Goal: Task Accomplishment & Management: Complete application form

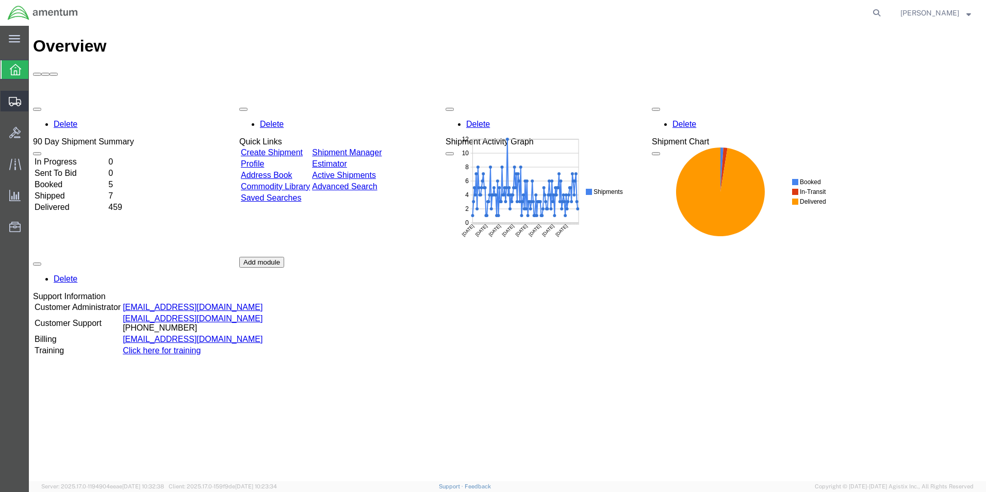
click at [0, 0] on span "Create Shipment" at bounding box center [0, 0] width 0 height 0
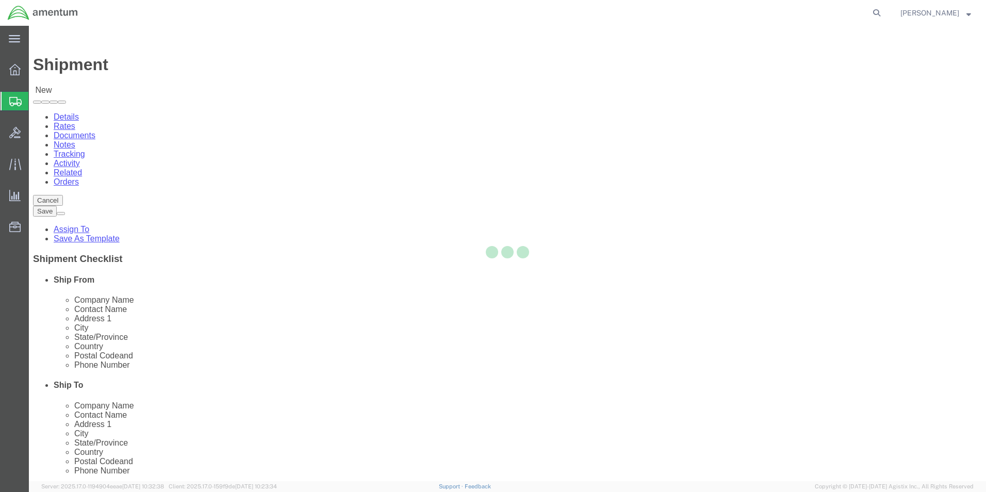
select select
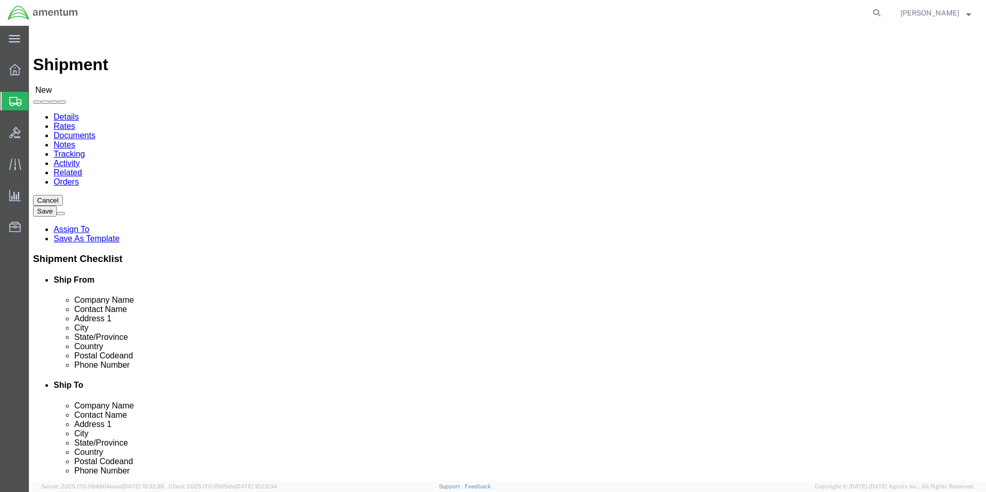
select select "MYPROFILE"
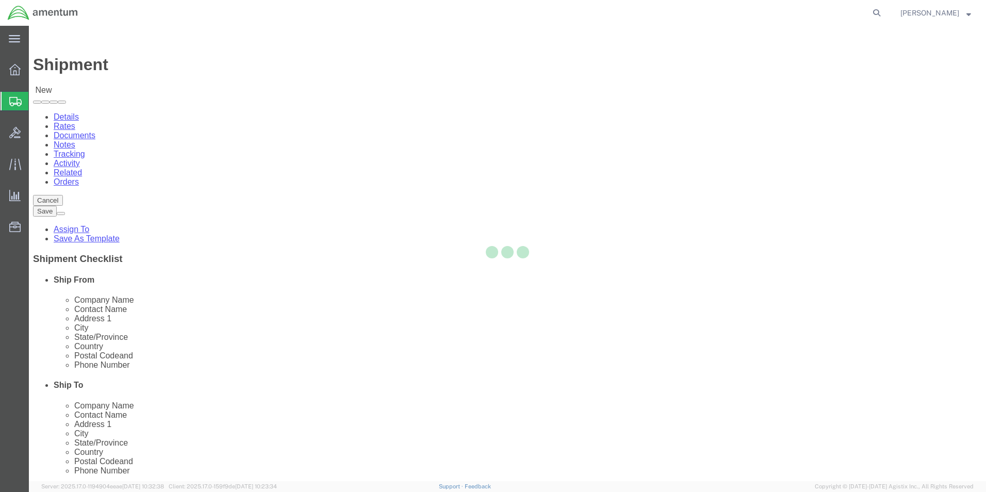
select select "CA"
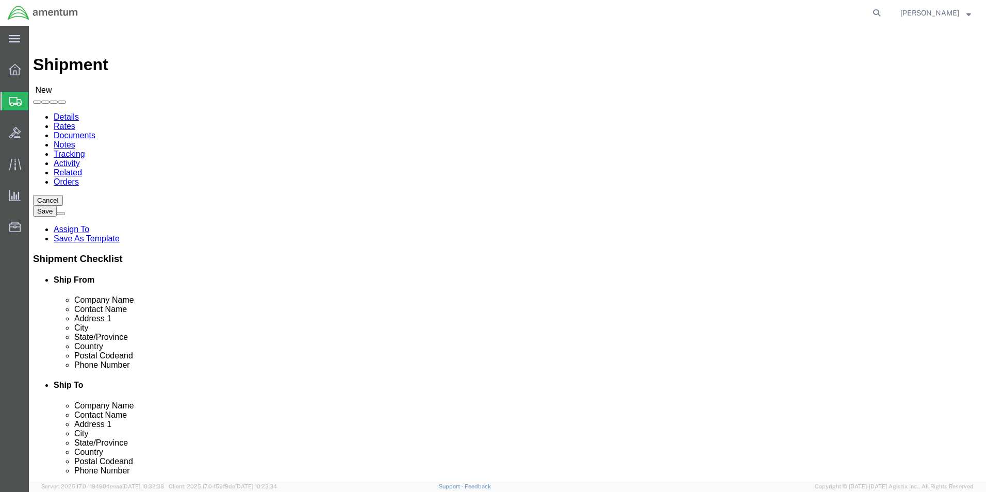
scroll to position [155, 0]
type input "CBP"
select select "49940"
select select "[GEOGRAPHIC_DATA]"
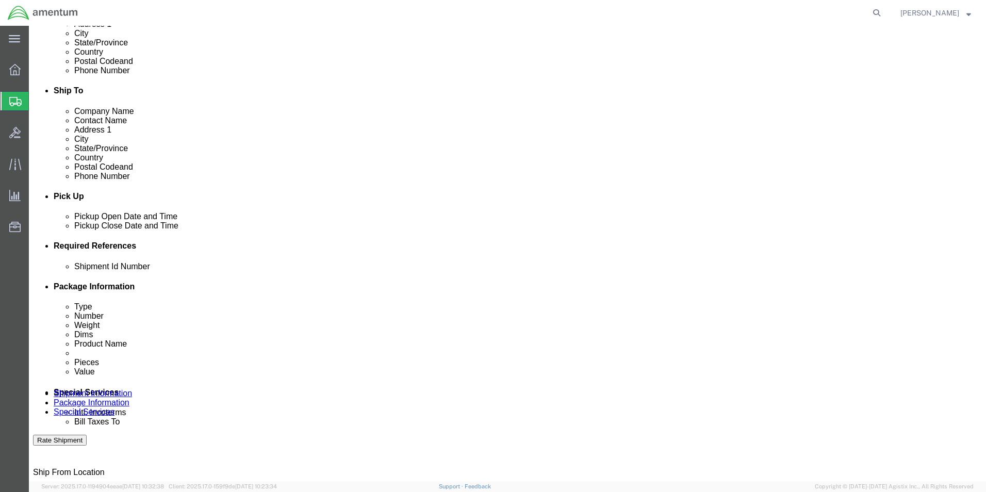
scroll to position [309, 0]
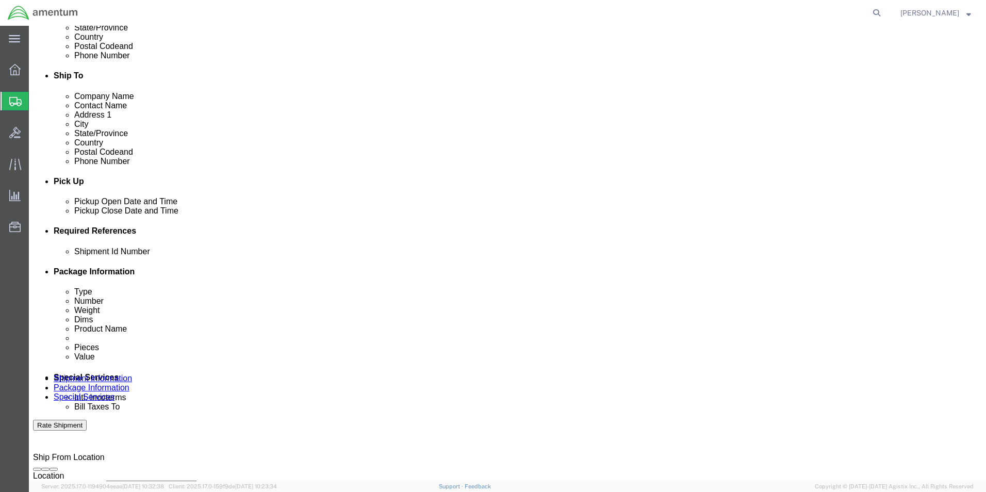
click input "text"
type input "USAGE 325942"
click button "Add reference"
click select "Select Account Type Activity ID Airline Appointment Number ASN Batch Request # …"
select select "DEPT"
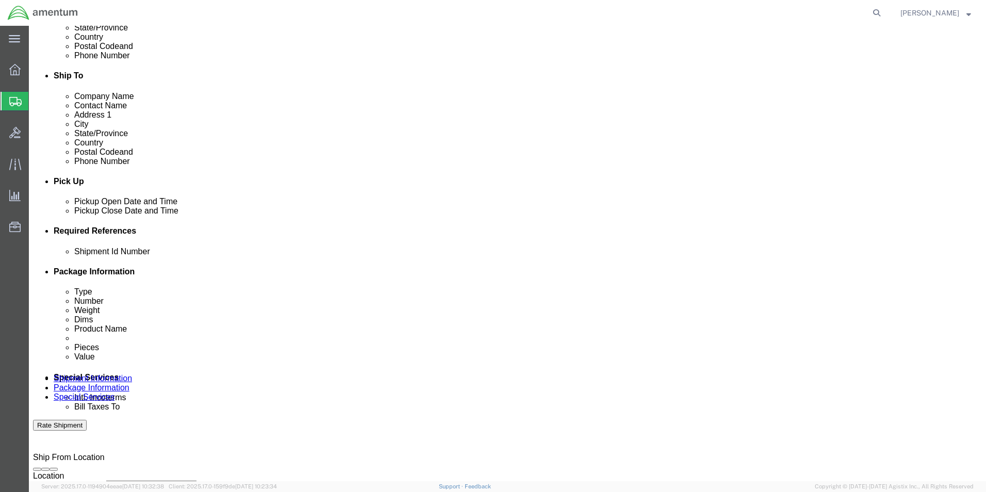
click select "Select Account Type Activity ID Airline Appointment Number ASN Batch Request # …"
click input "text"
type input "CBP"
click button "Add reference"
click select "Select Account Type Activity ID Airline Appointment Number ASN Batch Request # …"
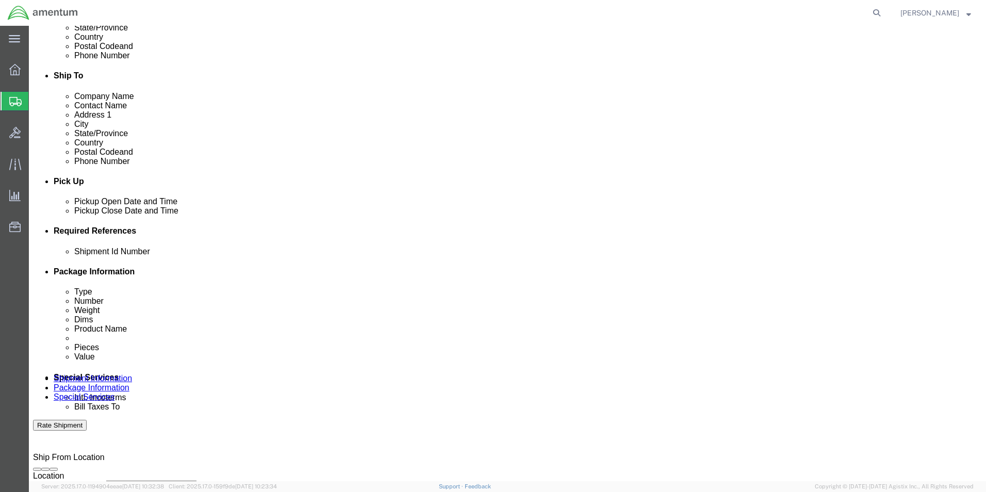
select select "PROJNUM"
click select "Select Account Type Activity ID Airline Appointment Number ASN Batch Request # …"
click input "text"
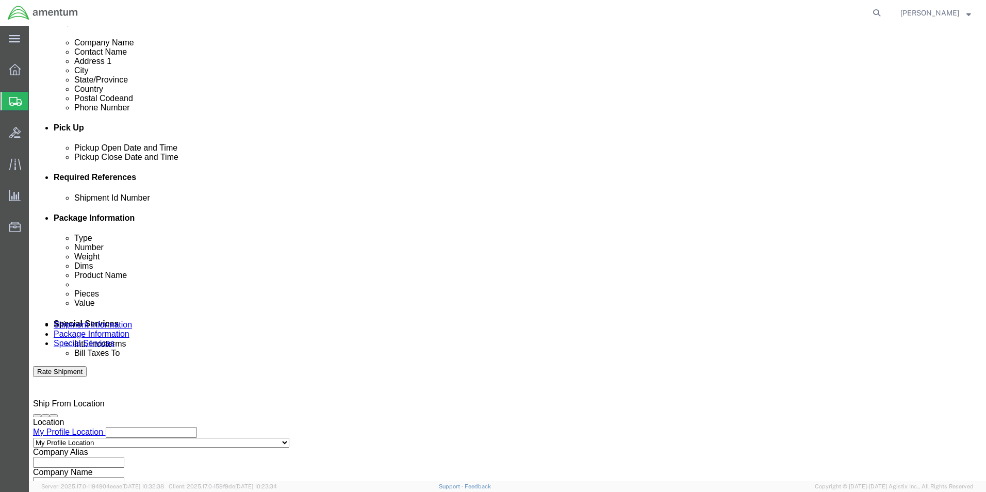
scroll to position [430, 0]
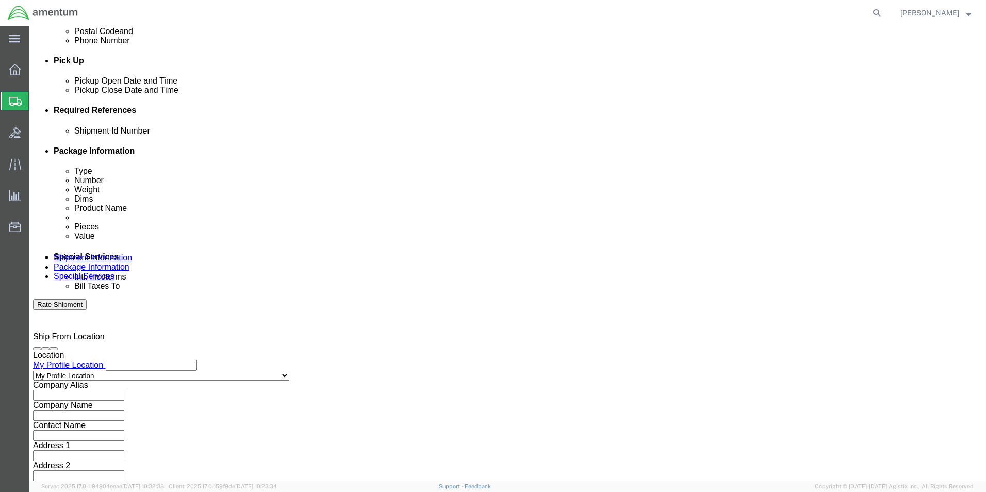
type input "6118.03.03.2219.000.SDC.0000"
click div "Previous Continue"
click button "Continue"
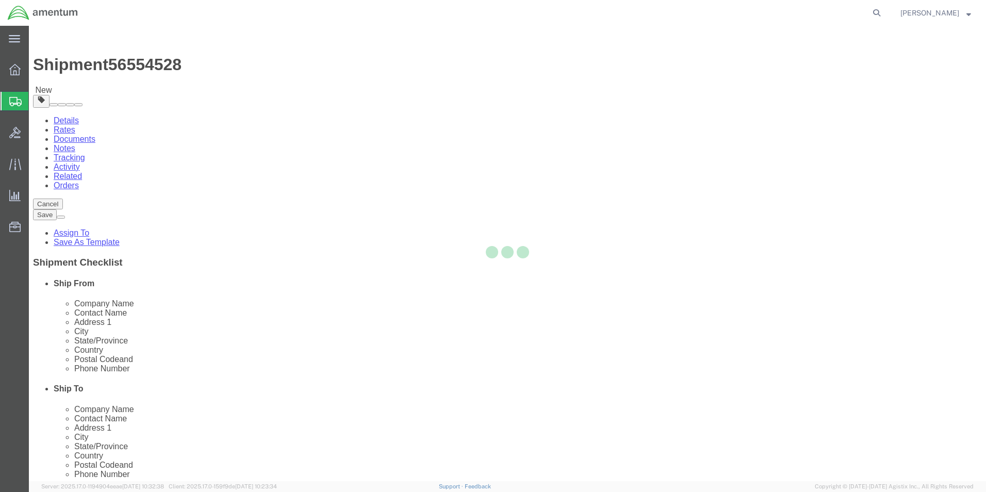
select select "CBOX"
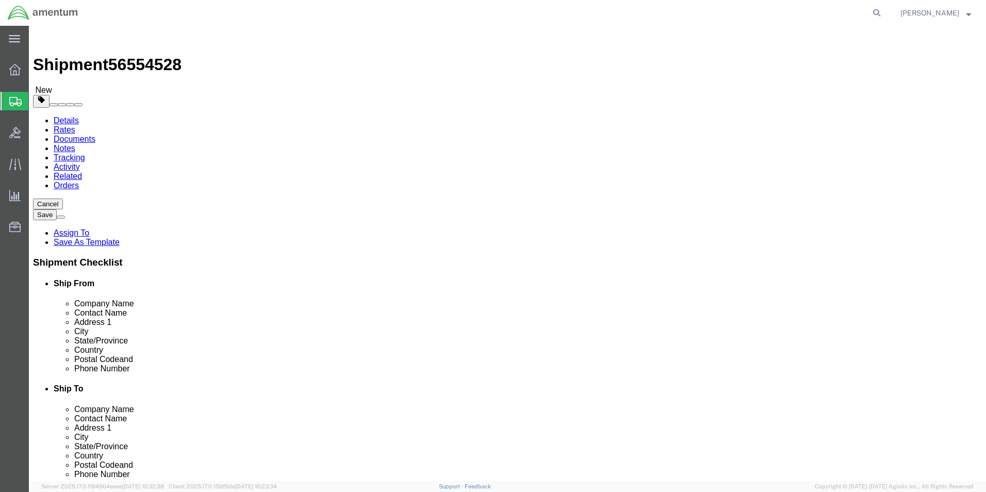
click input "text"
type input "12"
type input "6"
click input "0.00"
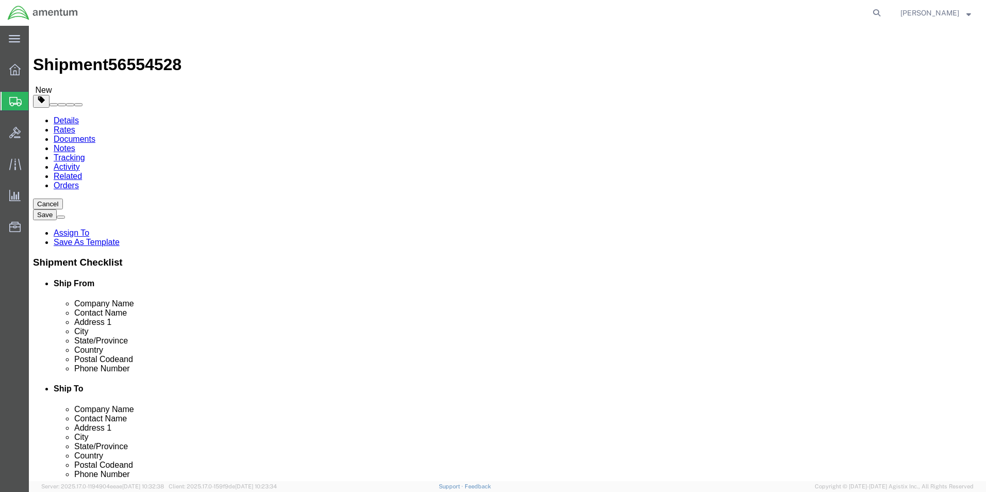
click input "0.00"
type input "5"
click link "Add Content"
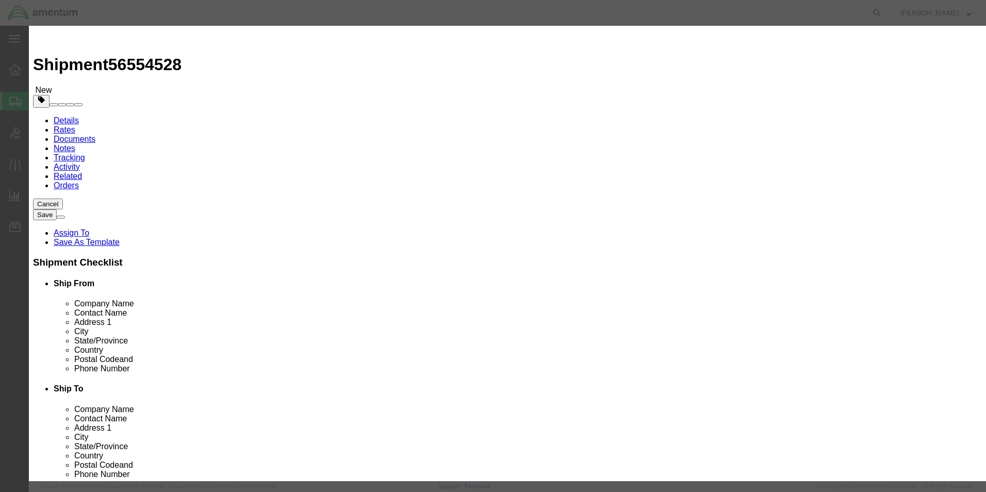
click input "text"
type input "GENERATOR"
type input "1"
type input "2500.00"
click button "Save & Close"
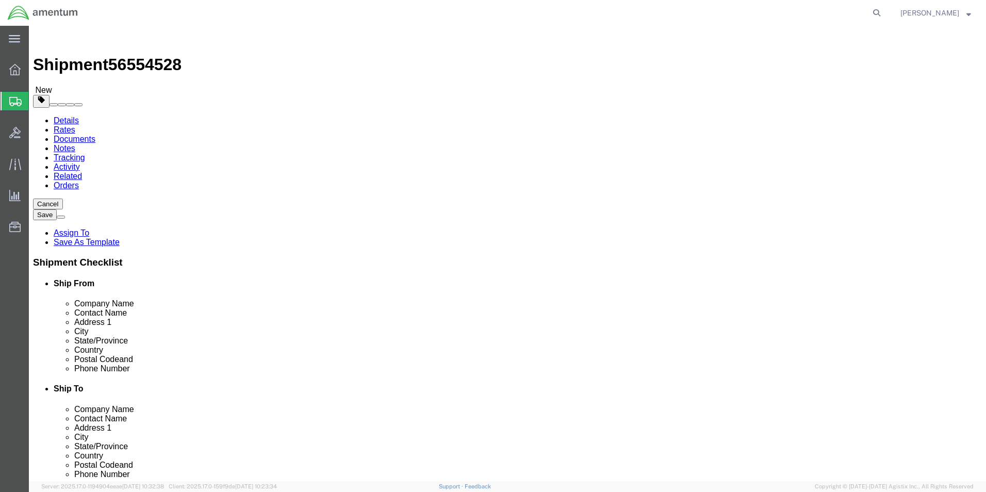
click button "Continue"
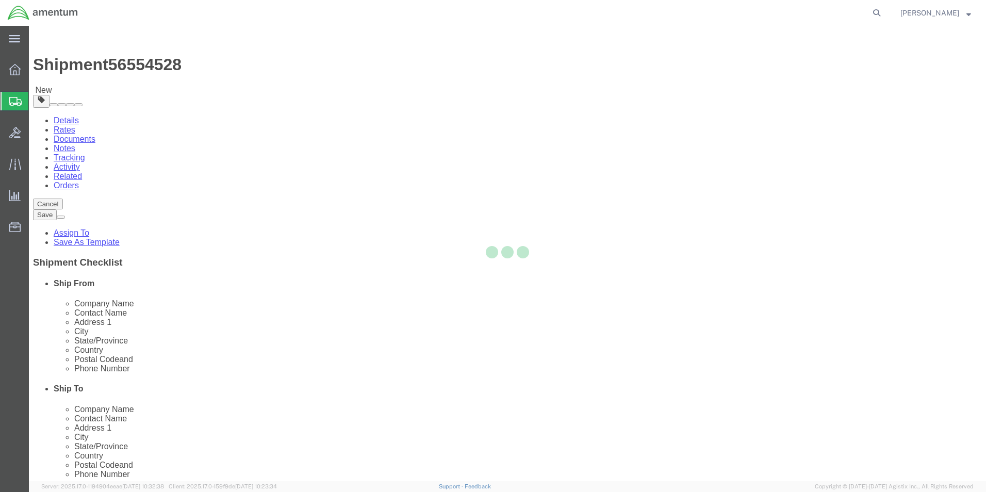
select select
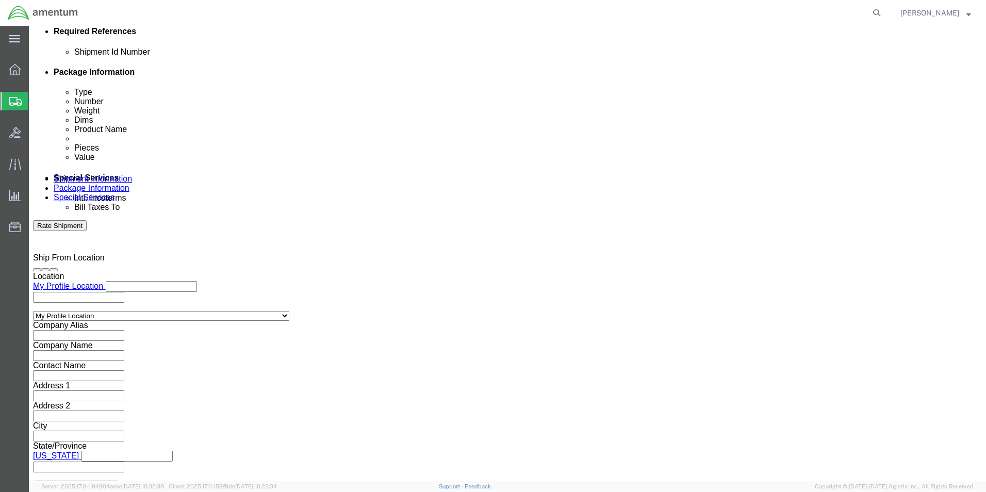
scroll to position [516, 0]
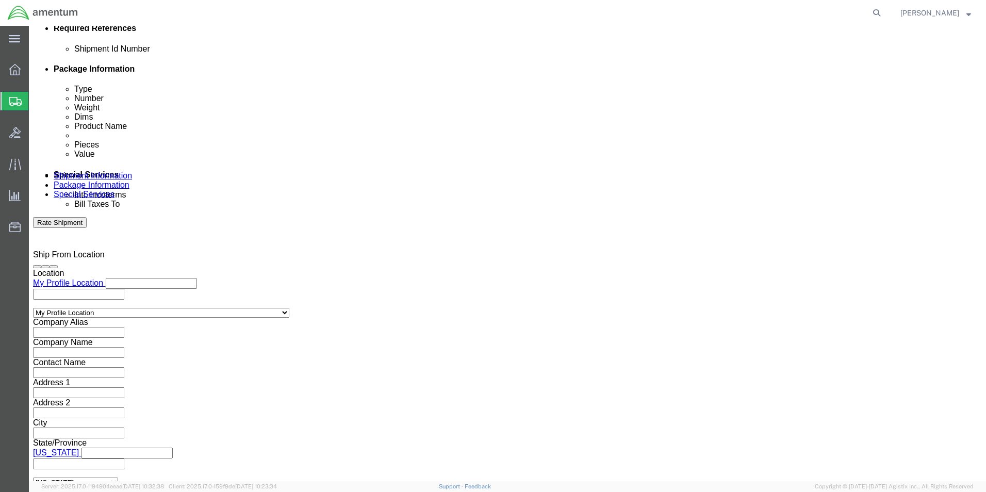
click input "text"
type input "[PERSON_NAME][EMAIL_ADDRESS][PERSON_NAME][DOMAIN_NAME]"
click input "Include shipping documents"
checkbox input "true"
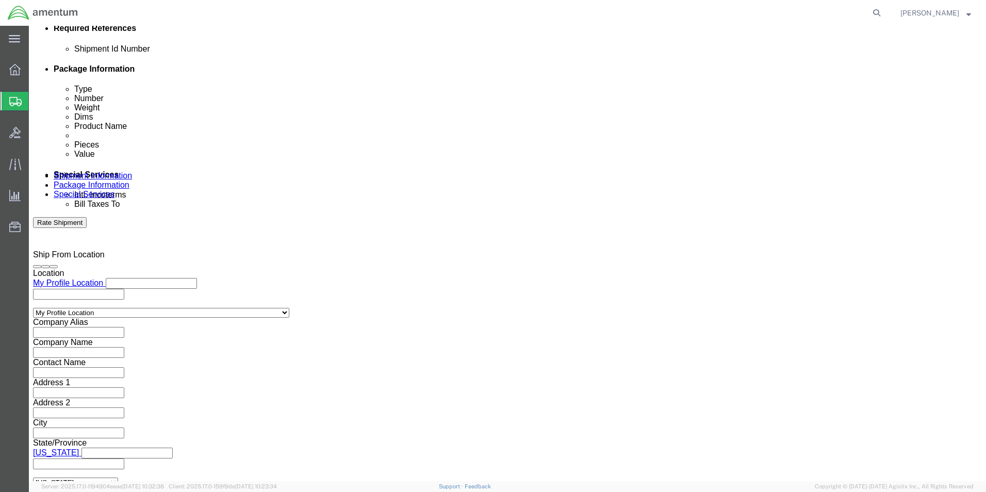
click button "Rate Shipment"
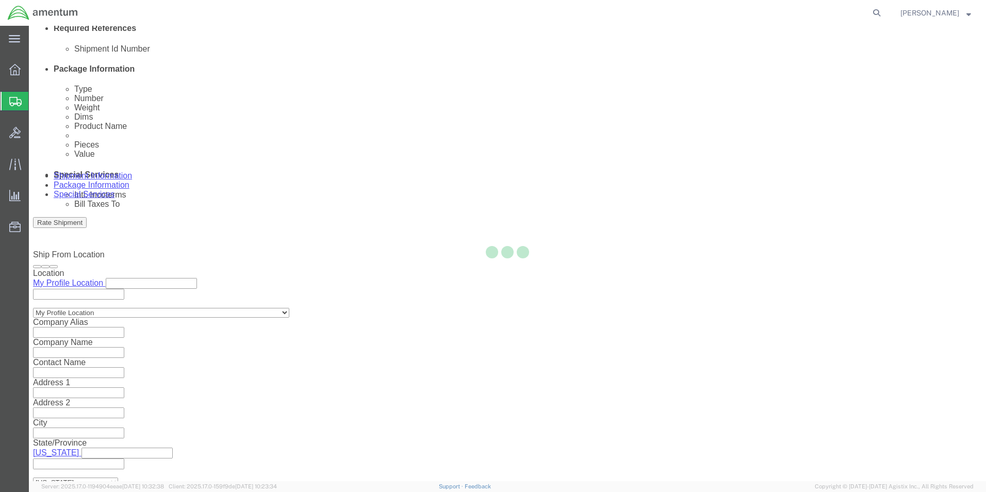
select select "49947"
select select "49940"
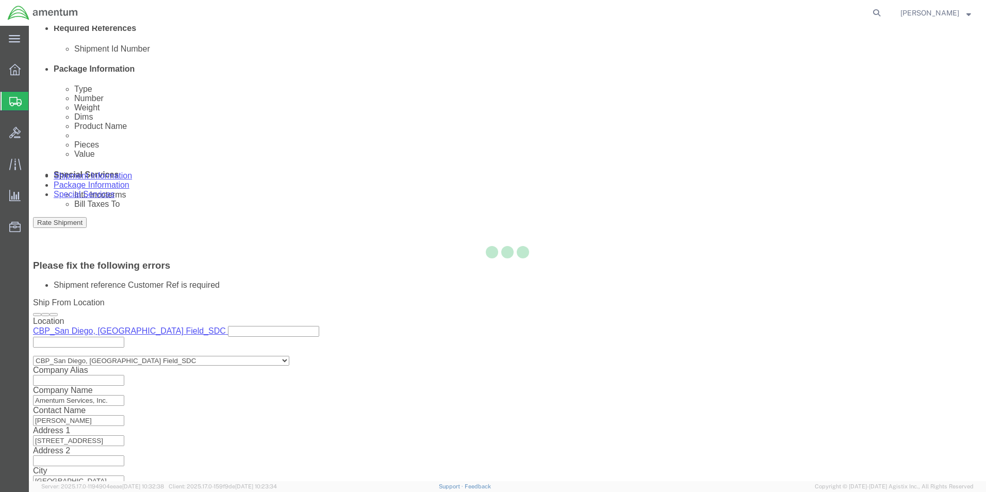
scroll to position [492, 0]
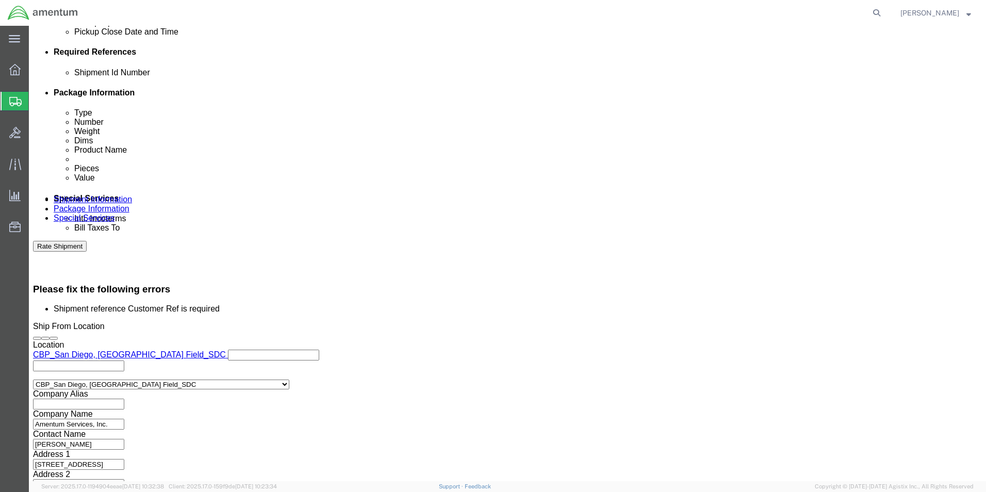
click input "USAGE 325942"
click input "text"
paste input "USAGE 325942"
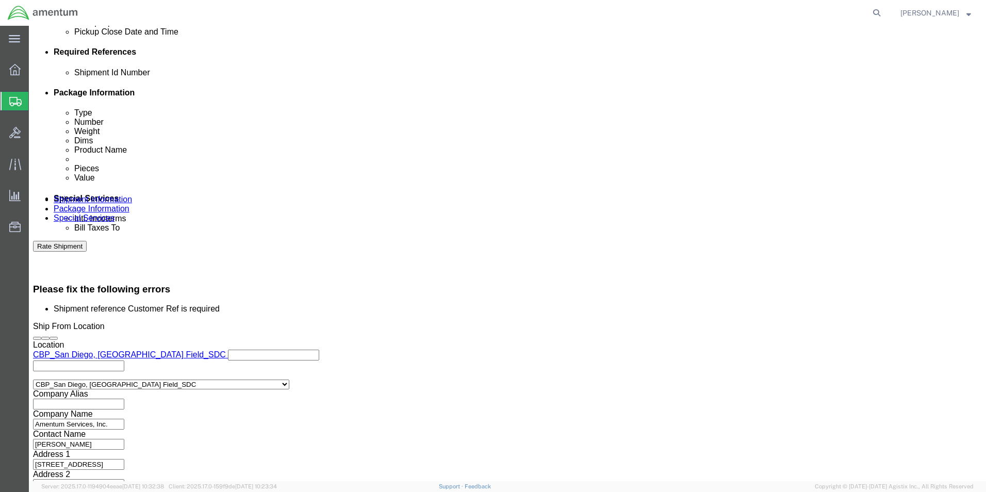
type input "USAGE 325942"
click button "Rate Shipment"
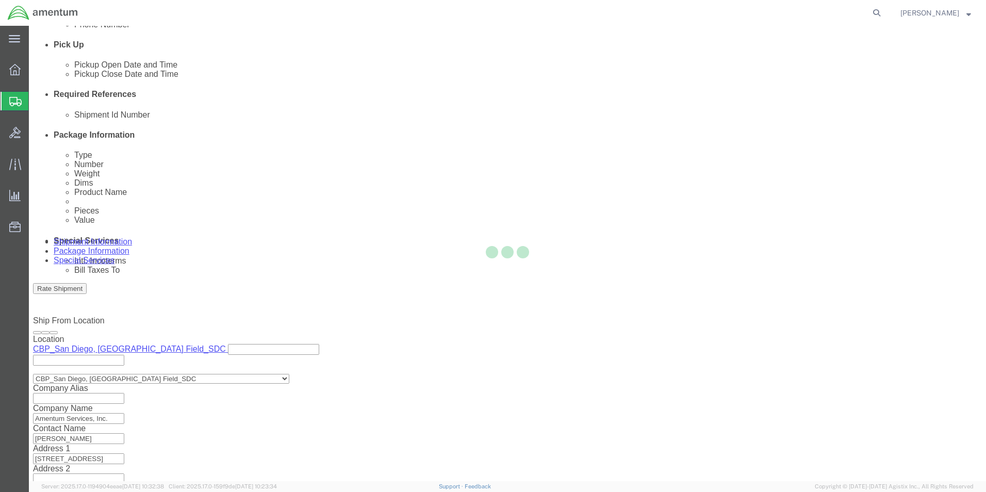
scroll to position [104, 0]
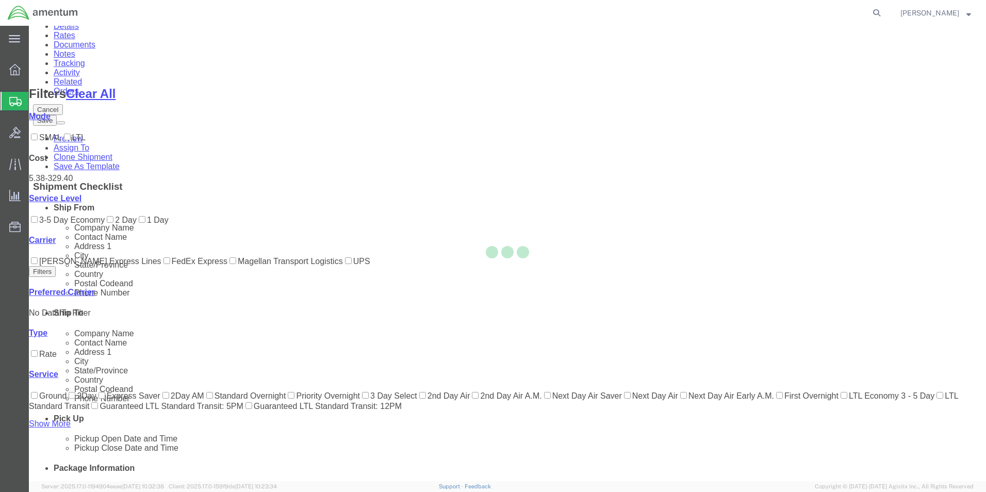
scroll to position [0, 0]
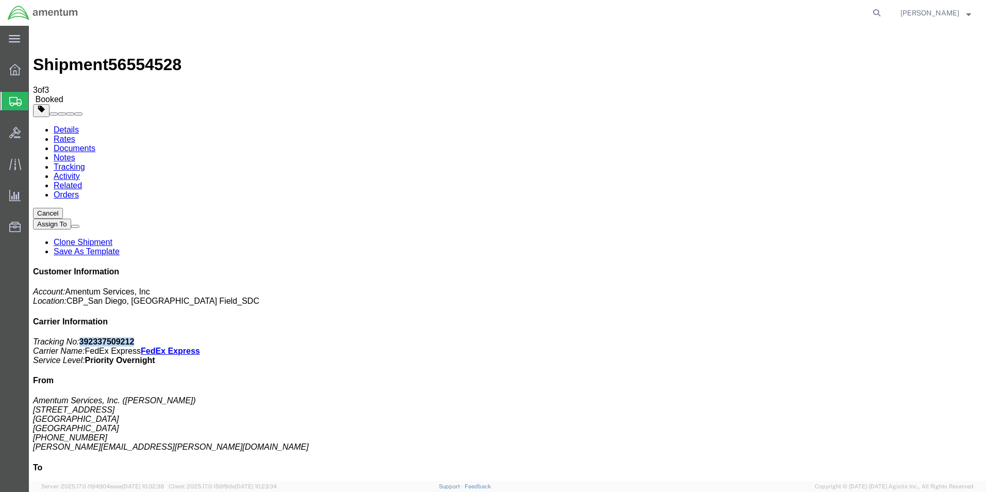
drag, startPoint x: 890, startPoint y: 157, endPoint x: 843, endPoint y: 160, distance: 47.0
click at [843, 337] on p "Tracking No: 392337509212 Carrier Name: FedEx Express FedEx Express Service Lev…" at bounding box center [507, 351] width 949 height 28
drag, startPoint x: 843, startPoint y: 160, endPoint x: 885, endPoint y: 159, distance: 41.8
copy b "392337509212"
drag, startPoint x: 169, startPoint y: 39, endPoint x: 117, endPoint y: 40, distance: 52.1
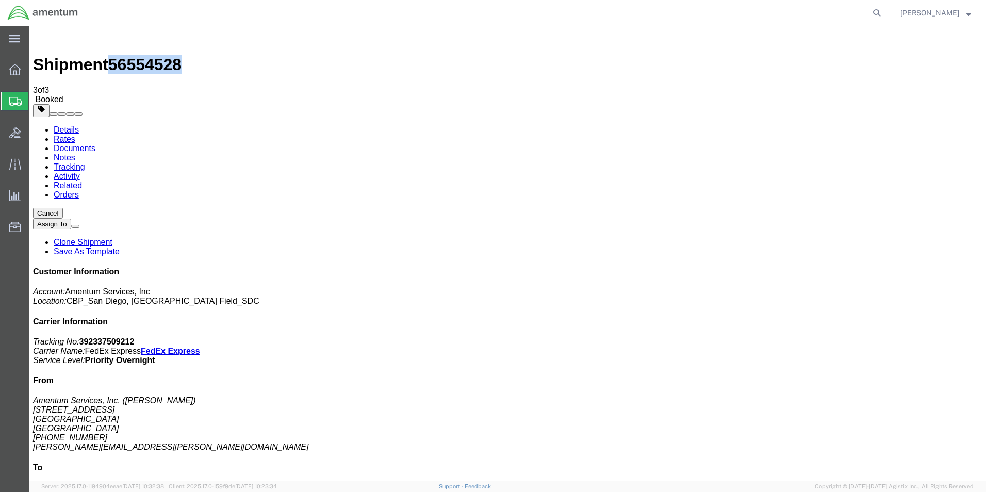
click at [117, 55] on span "56554528" at bounding box center [144, 64] width 73 height 19
copy span "56554528"
click at [838, 13] on agx-global-search at bounding box center [720, 13] width 330 height 26
click at [884, 13] on icon at bounding box center [876, 13] width 14 height 14
click at [789, 16] on input "search" at bounding box center [712, 13] width 313 height 25
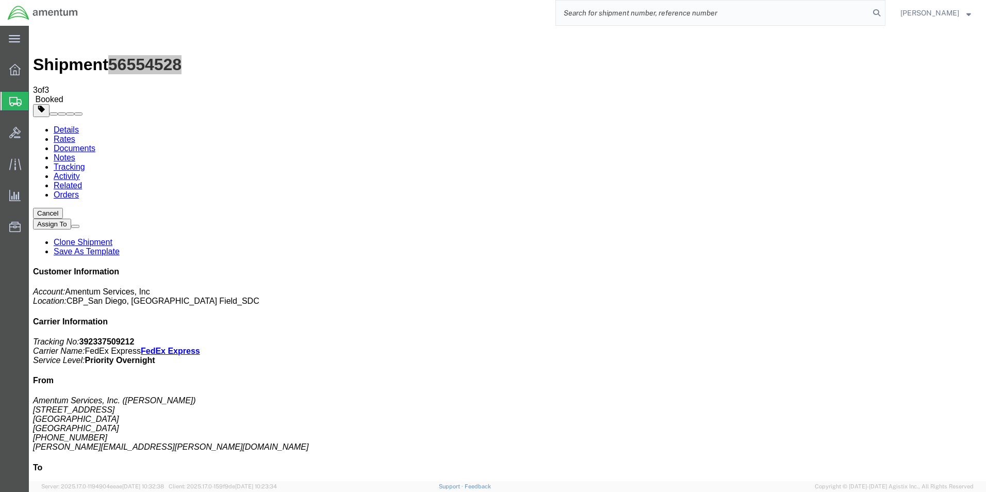
paste input "56554528"
type input "56554528"
click at [883, 12] on icon at bounding box center [876, 13] width 14 height 14
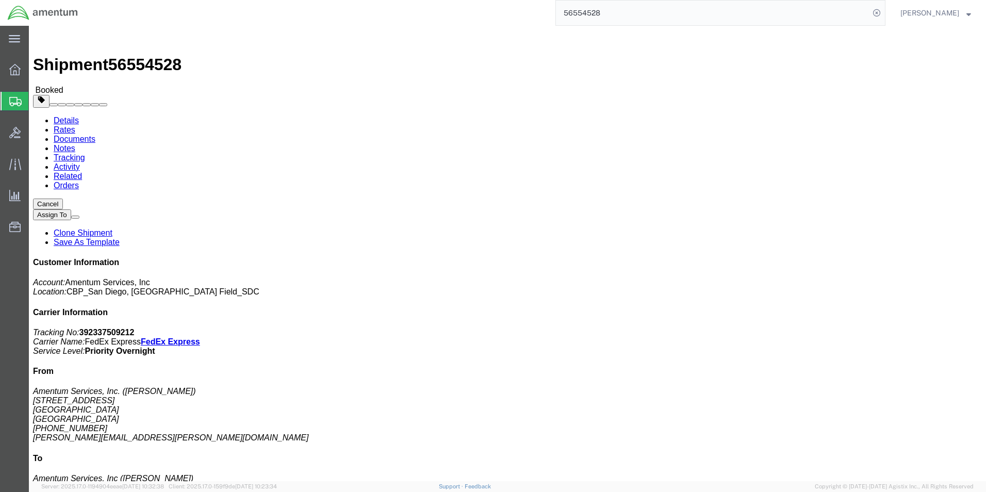
click button "button"
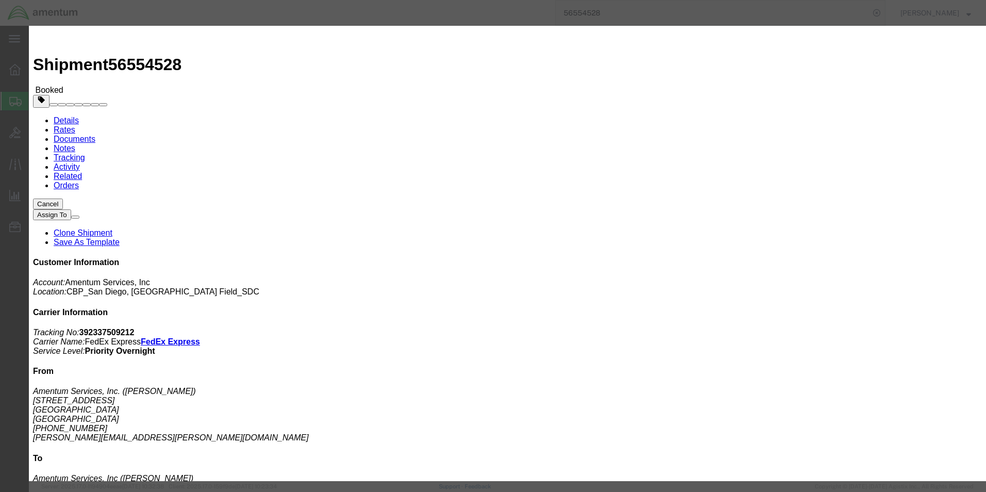
click div "[DATE] 12:00 PM"
type input "1:00 PM"
click div "Open Time 1:00 PM [DATE] 12:00 PM - [DATE] 12:00 PM Cancel Apply"
click button "Apply"
click div "[DATE] 2:00 PM"
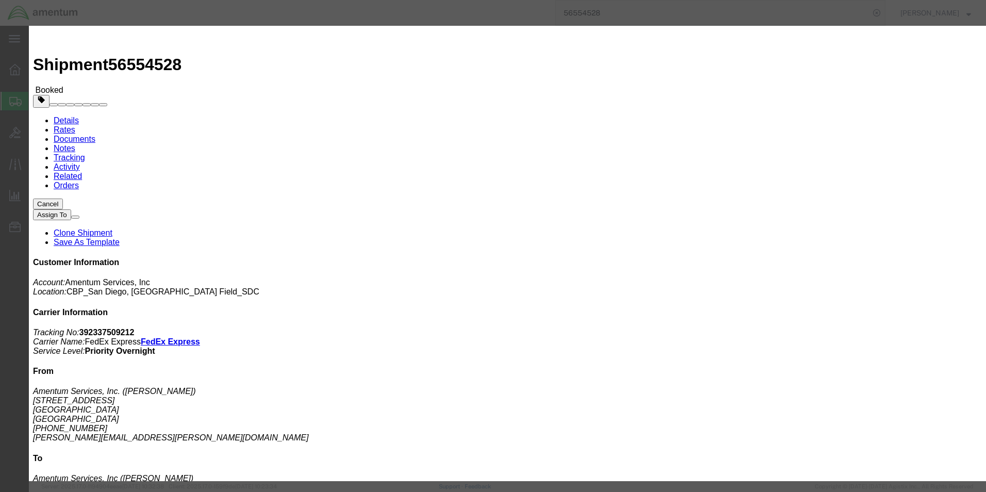
type input "3:00 PM"
click button "Apply"
click button "Save"
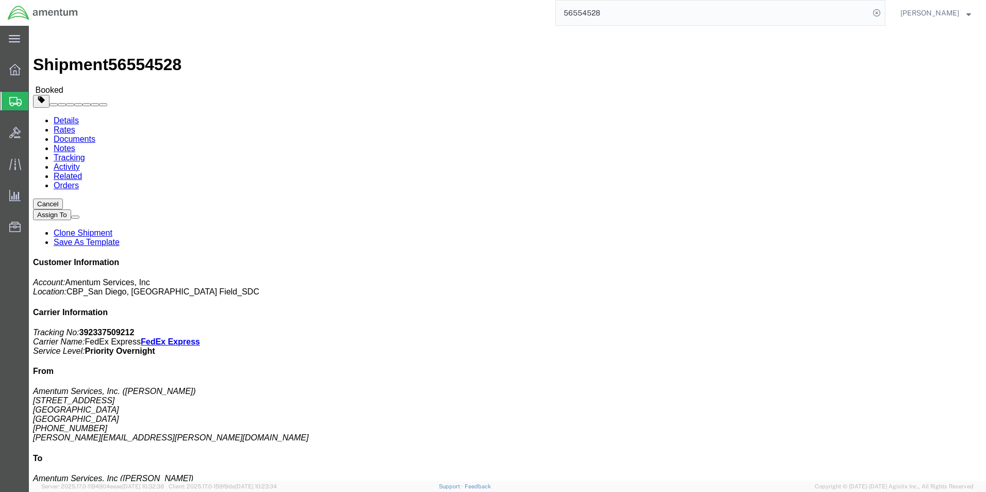
click icon "button"
